Goal: Complete application form

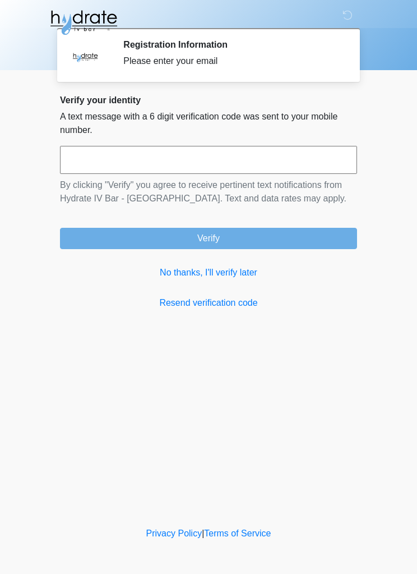
click at [236, 263] on div "Verify your identity A text message with a 6 digit verification code was sent t…" at bounding box center [208, 202] width 297 height 215
click at [229, 273] on link "No thanks, I'll verify later" at bounding box center [208, 272] width 297 height 13
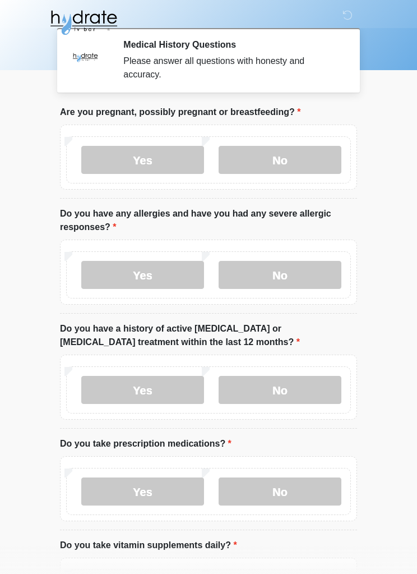
click at [324, 151] on label "No" at bounding box center [280, 160] width 123 height 28
click at [298, 278] on label "No" at bounding box center [280, 275] width 123 height 28
click at [168, 275] on label "Yes" at bounding box center [142, 275] width 123 height 28
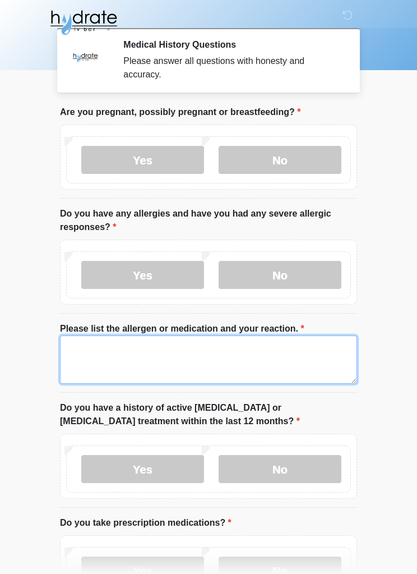
click at [208, 354] on textarea "Please list the allergen or medication and your reaction." at bounding box center [208, 359] width 297 height 48
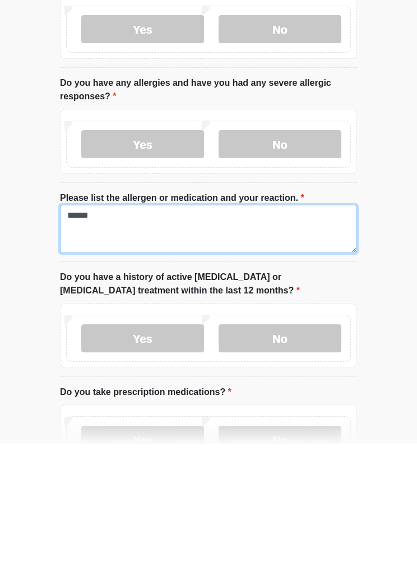
type textarea "*****"
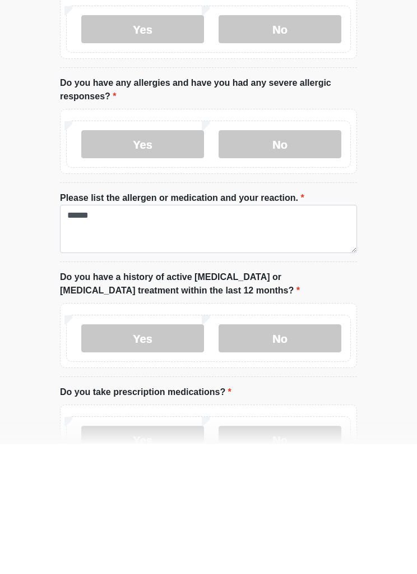
click at [303, 455] on label "No" at bounding box center [280, 469] width 123 height 28
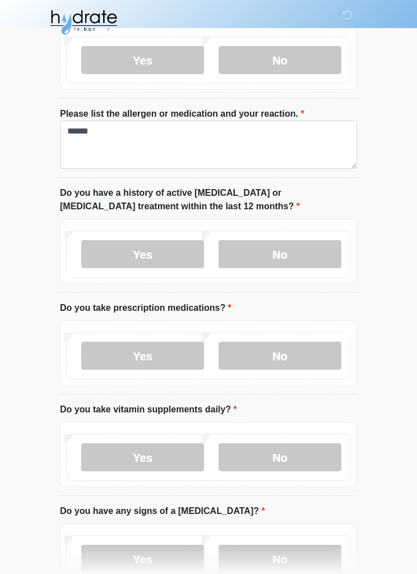
scroll to position [246, 0]
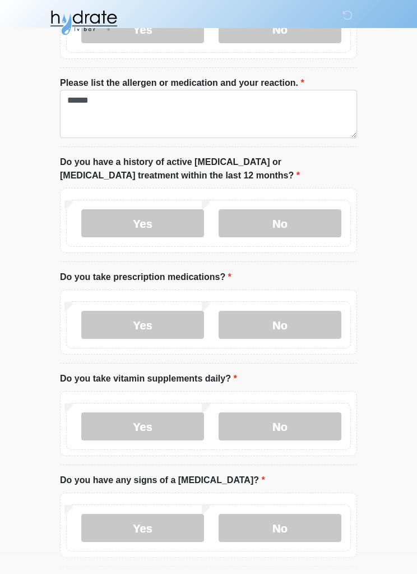
click at [297, 333] on label "No" at bounding box center [280, 325] width 123 height 28
click at [163, 333] on label "Yes" at bounding box center [142, 325] width 123 height 28
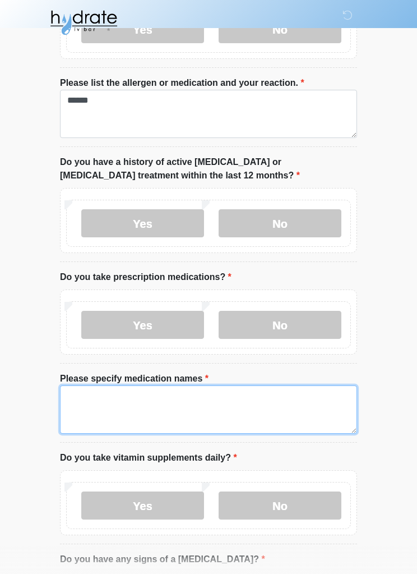
click at [185, 413] on textarea "Please specify medication names" at bounding box center [208, 409] width 297 height 48
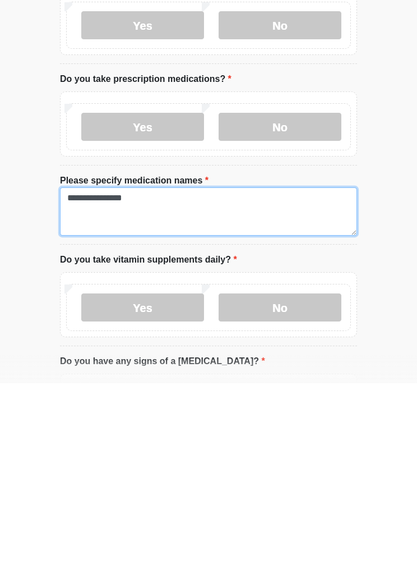
type textarea "**********"
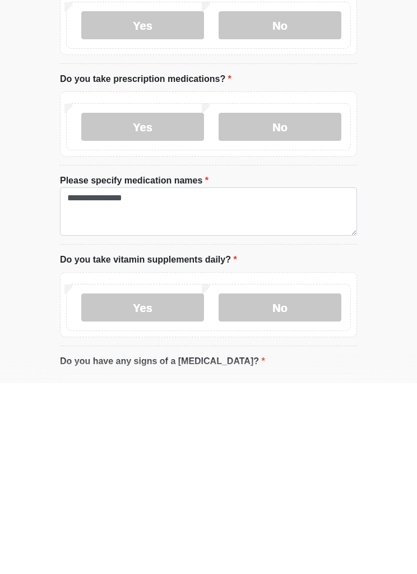
click at [278, 484] on label "No" at bounding box center [280, 498] width 123 height 28
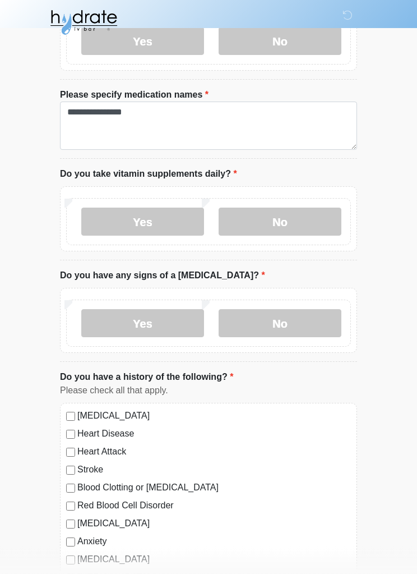
click at [318, 316] on label "No" at bounding box center [280, 324] width 123 height 28
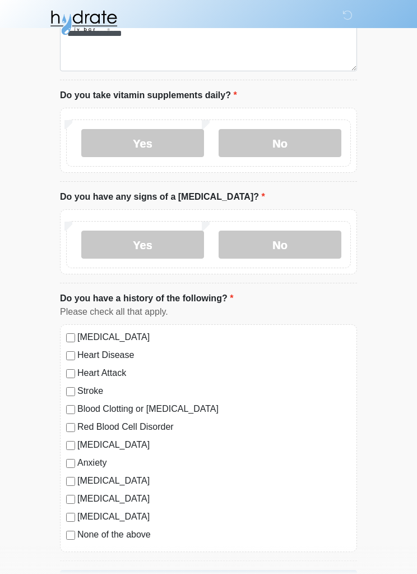
scroll to position [608, 0]
click at [289, 572] on button "Continue" at bounding box center [208, 581] width 297 height 21
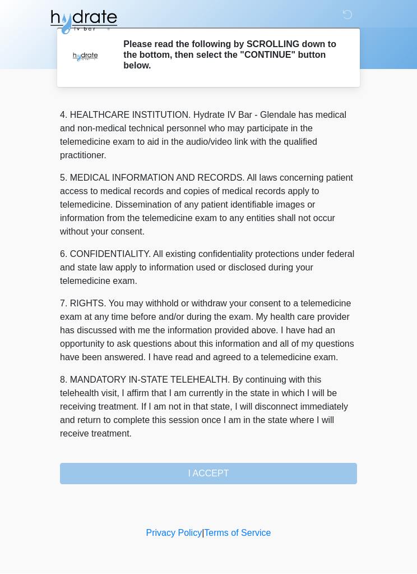
scroll to position [328, 0]
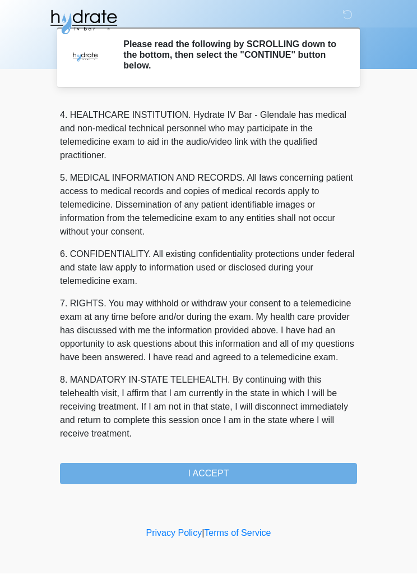
click at [288, 479] on button "I ACCEPT" at bounding box center [208, 473] width 297 height 21
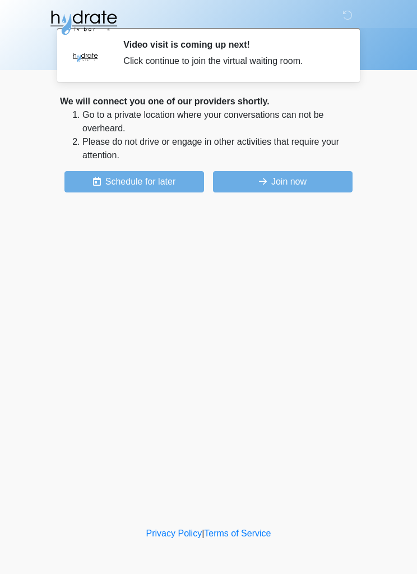
click at [302, 180] on button "Join now" at bounding box center [283, 181] width 140 height 21
